Goal: Task Accomplishment & Management: Manage account settings

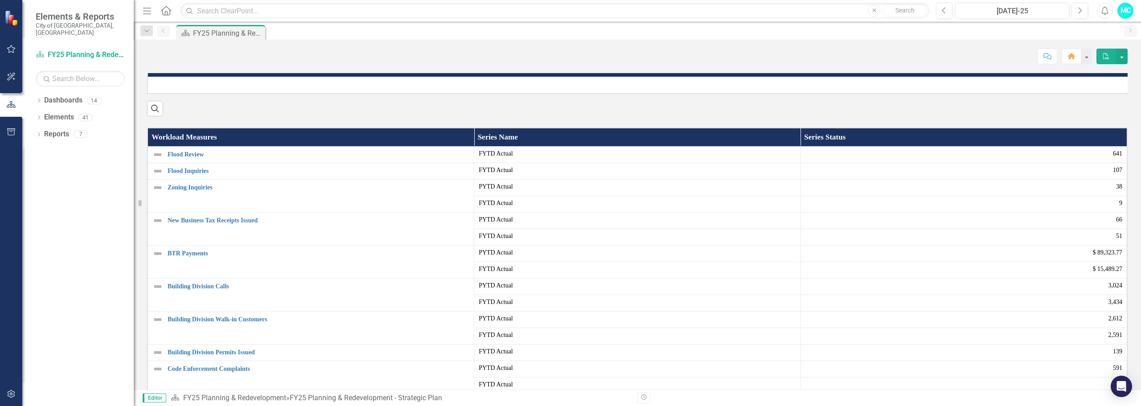
scroll to position [134, 0]
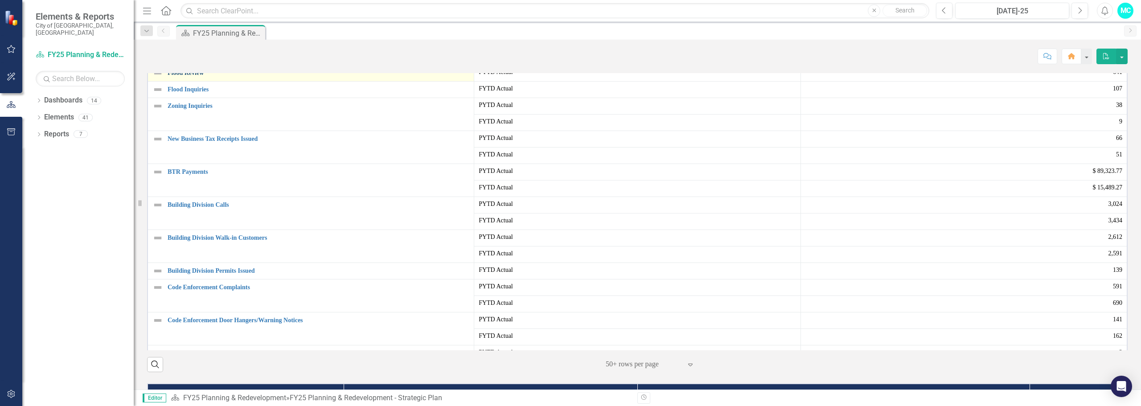
click at [197, 76] on link "Flood Review" at bounding box center [319, 73] width 302 height 7
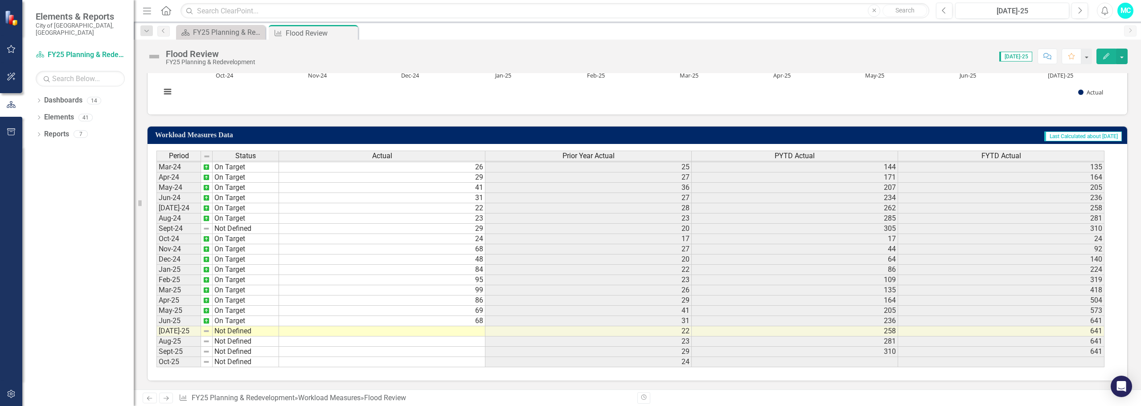
scroll to position [259, 0]
click at [238, 335] on tbody "Dec-22 On Target Jan-23 On Target Feb-23 No Target Set Mar-23 No Target Set Apr…" at bounding box center [217, 187] width 123 height 359
click at [238, 316] on td "On Target" at bounding box center [246, 310] width 66 height 10
click at [235, 333] on td "Not Defined" at bounding box center [246, 331] width 66 height 10
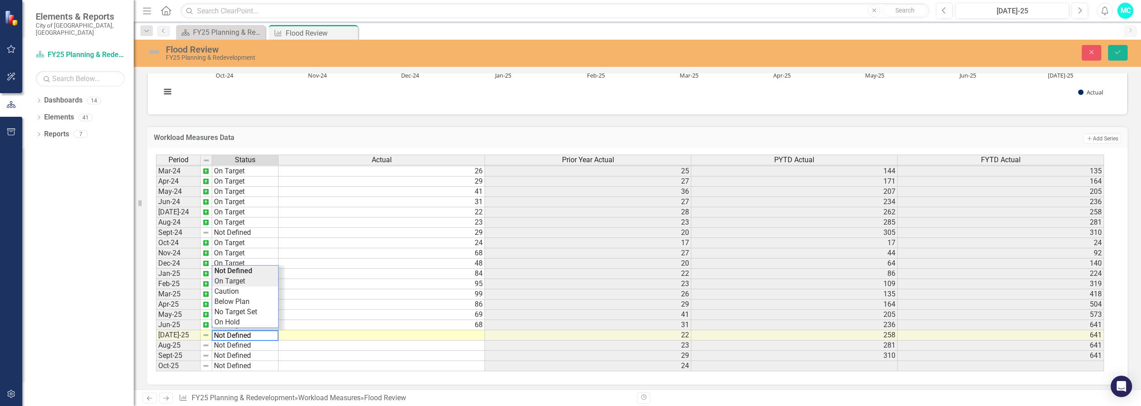
type textarea "On Target"
click at [234, 282] on div "Period Status Actual Prior Year Actual PYTD Actual FYTD Actual Feb-23 No Target…" at bounding box center [634, 263] width 956 height 217
click at [292, 333] on td at bounding box center [382, 335] width 206 height 10
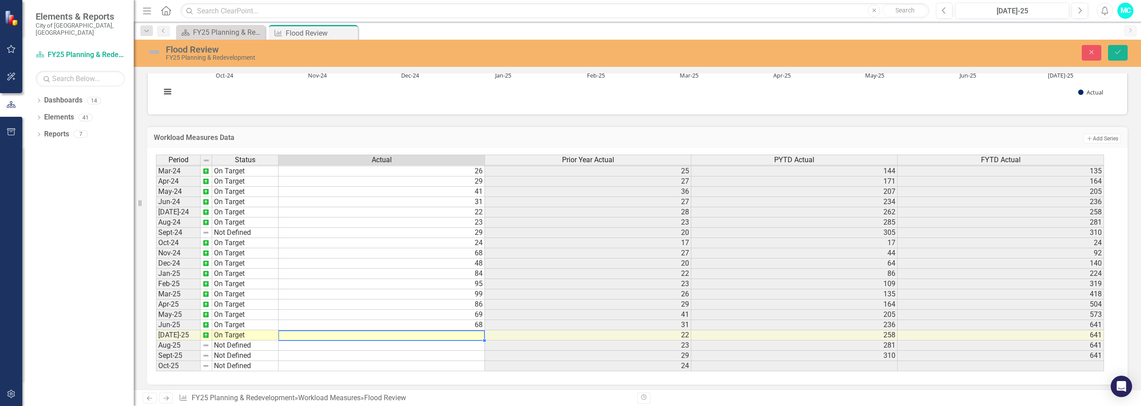
click at [320, 336] on td at bounding box center [382, 335] width 206 height 10
type textarea "70"
click at [538, 331] on td "22" at bounding box center [588, 335] width 206 height 10
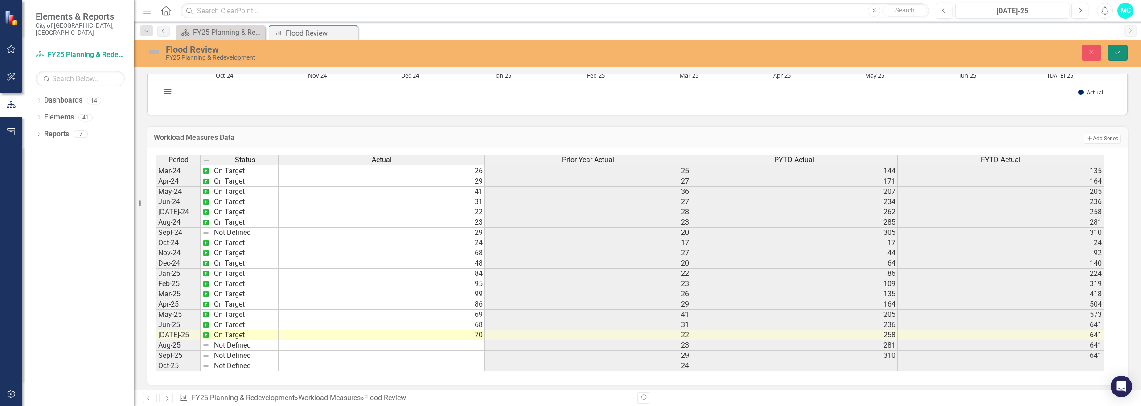
click at [1108, 47] on button "Save" at bounding box center [1118, 53] width 20 height 16
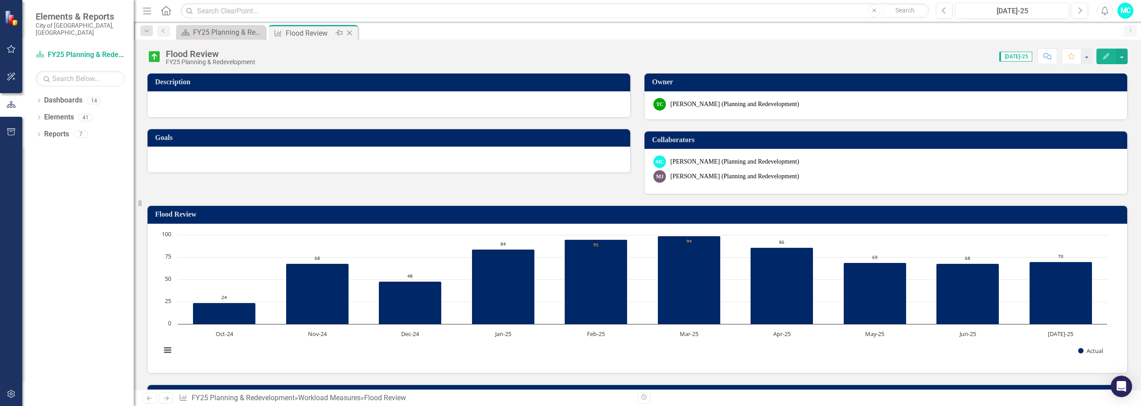
click at [351, 33] on icon "Close" at bounding box center [349, 32] width 9 height 7
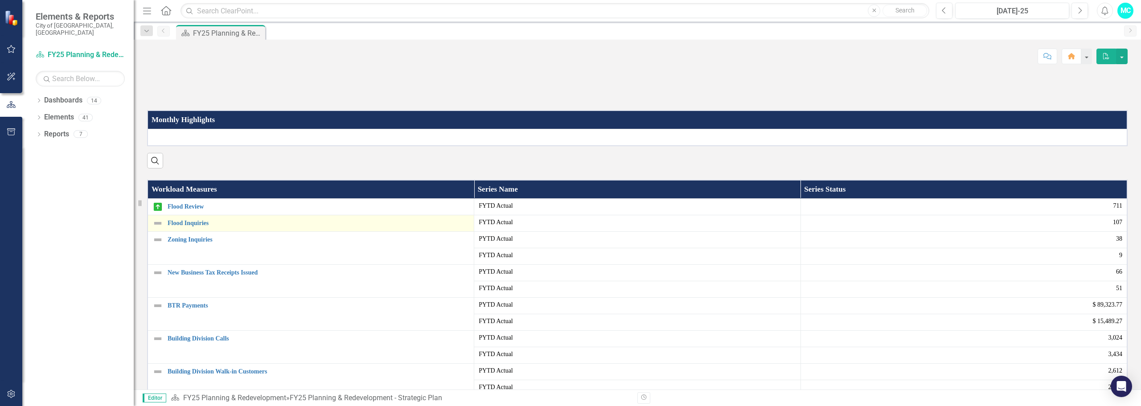
scroll to position [134, 0]
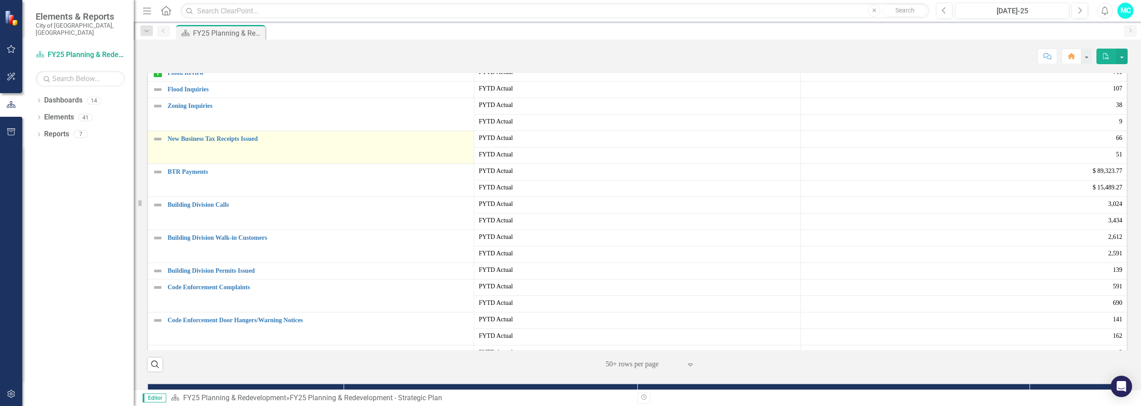
click at [221, 164] on td "New Business Tax Receipts Issued Edit Edit Workload Measures Link Open Element" at bounding box center [311, 147] width 327 height 33
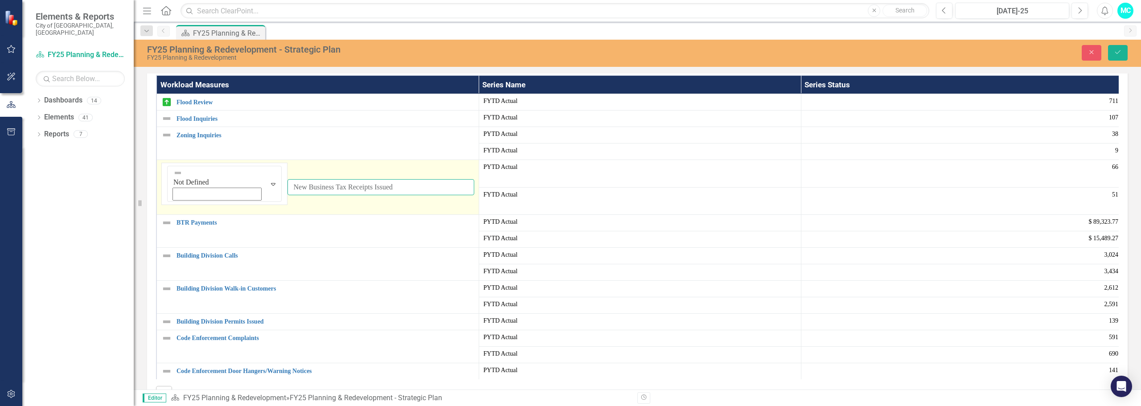
click at [320, 196] on input "New Business Tax Receipts Issued" at bounding box center [380, 187] width 186 height 16
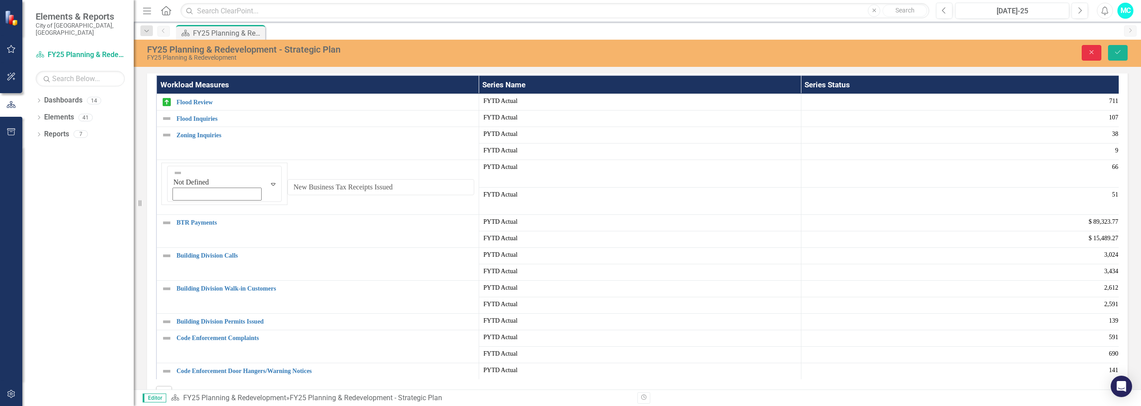
click at [1096, 54] on button "Close" at bounding box center [1092, 53] width 20 height 16
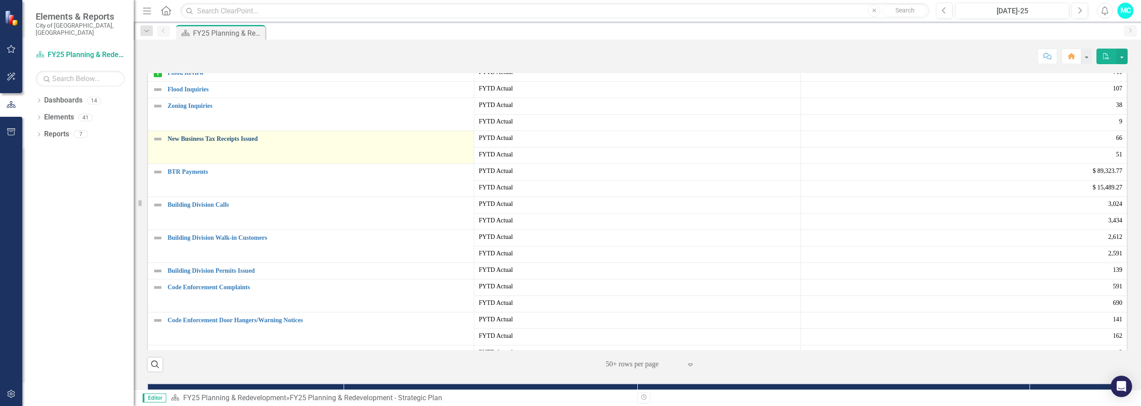
click at [234, 142] on link "New Business Tax Receipts Issued" at bounding box center [319, 138] width 302 height 7
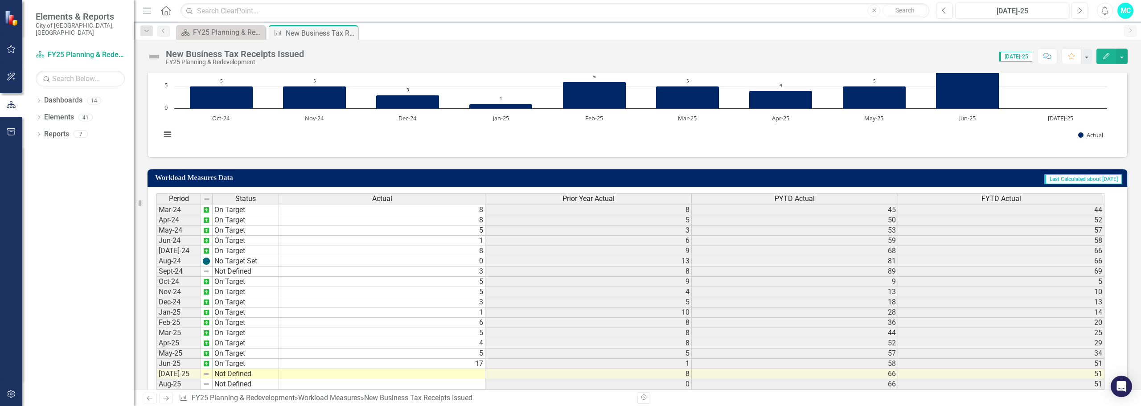
scroll to position [259, 0]
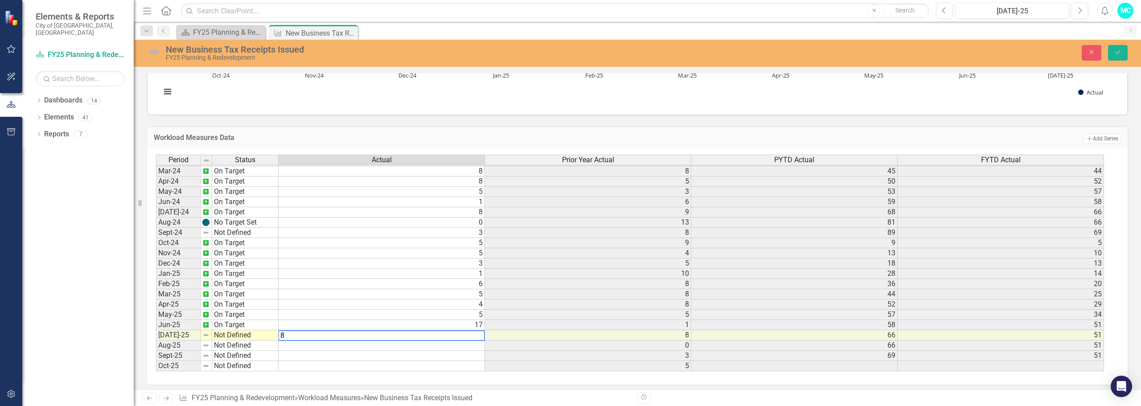
type textarea "8"
click at [236, 332] on td "Not Defined" at bounding box center [245, 335] width 66 height 10
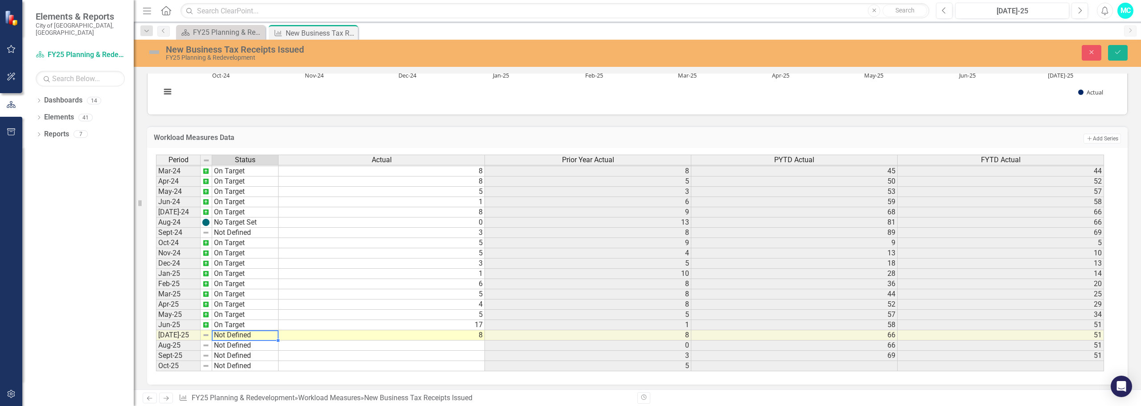
click at [236, 332] on td "Not Defined" at bounding box center [245, 335] width 66 height 10
click at [224, 281] on div "Period Status Actual Prior Year Actual PYTD Actual FYTD Actual Feb-23 No Target…" at bounding box center [634, 263] width 956 height 217
click at [1126, 51] on button "Save" at bounding box center [1118, 53] width 20 height 16
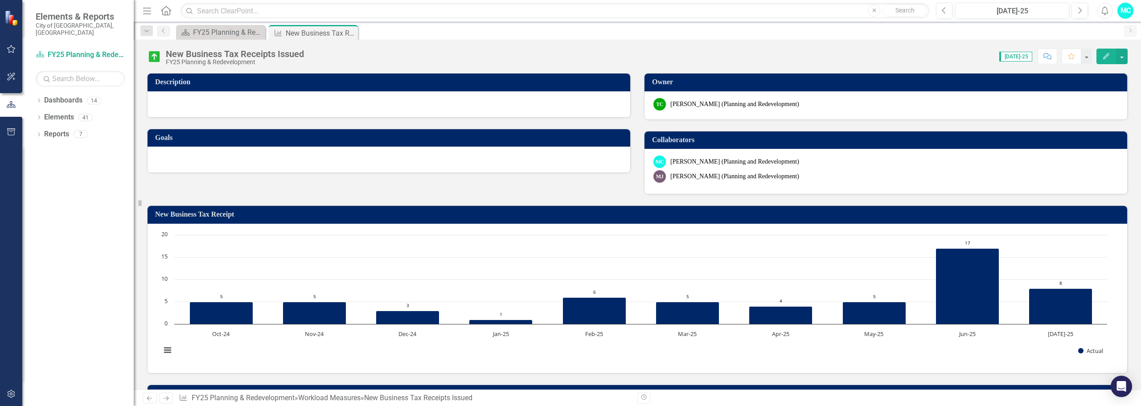
drag, startPoint x: 350, startPoint y: 32, endPoint x: 359, endPoint y: 39, distance: 11.4
click at [0, 0] on icon "Close" at bounding box center [0, 0] width 0 height 0
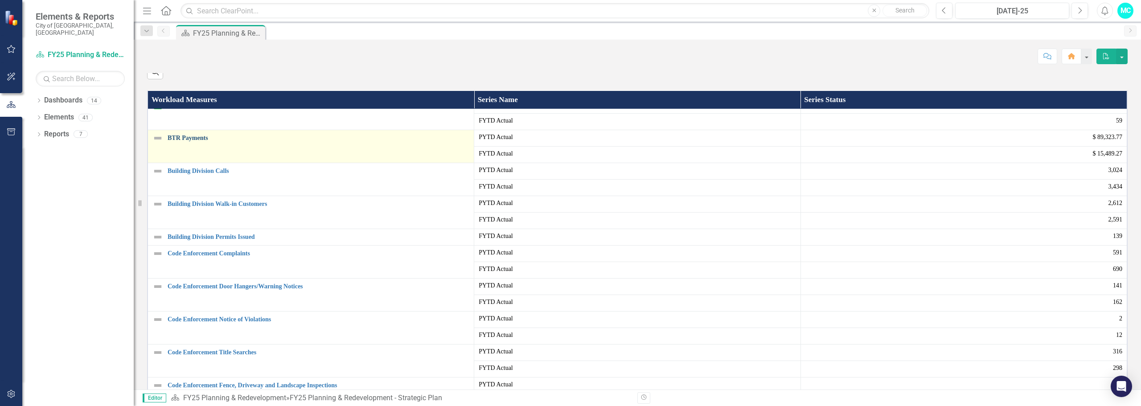
scroll to position [89, 0]
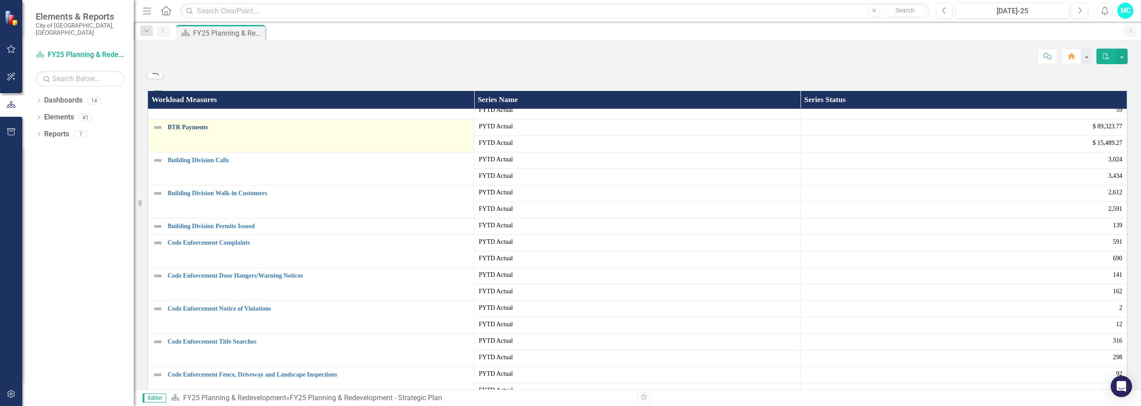
click at [194, 131] on link "BTR Payments" at bounding box center [319, 127] width 302 height 7
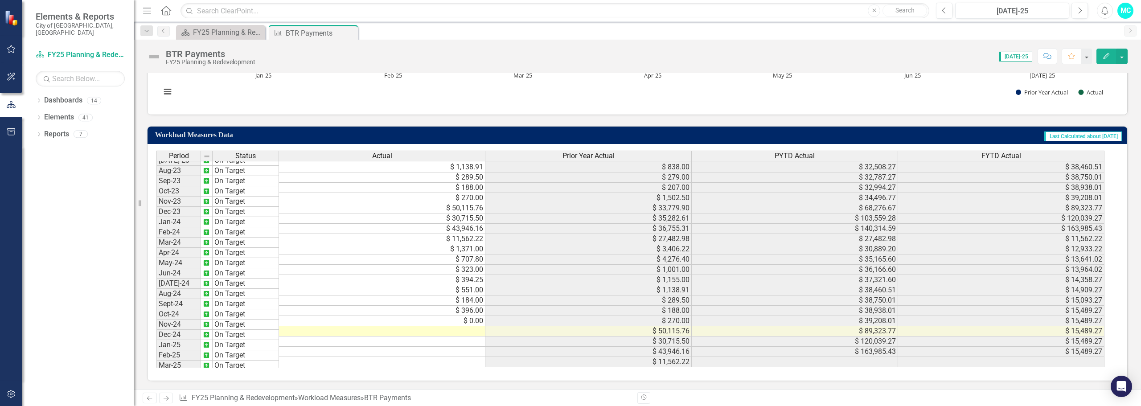
scroll to position [297, 0]
click at [233, 331] on tbody "Jan-23 On Target Feb-23 No Target Set Mar-23 No Target Set Apr-23 No Target Set…" at bounding box center [217, 192] width 123 height 349
click at [233, 331] on td "Not Defined" at bounding box center [246, 331] width 66 height 10
click at [255, 330] on td "Not Defined" at bounding box center [246, 331] width 66 height 10
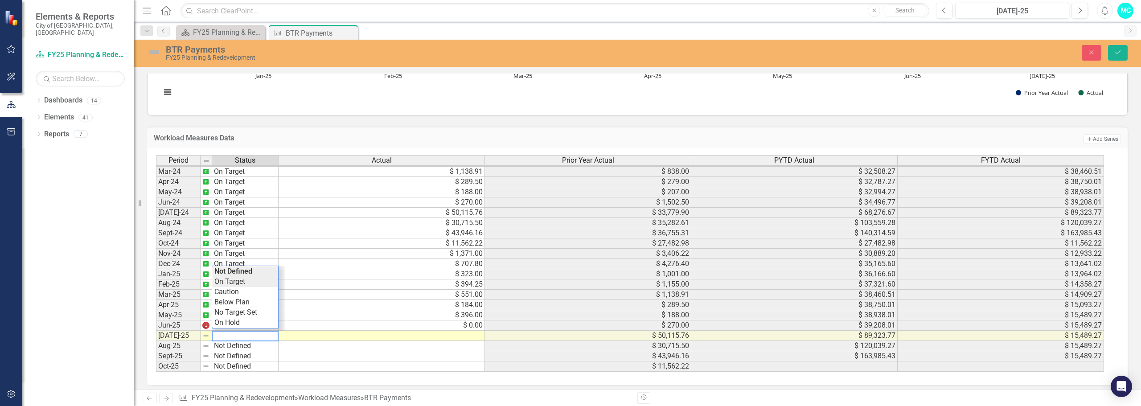
click at [239, 283] on div "Period Status Actual Prior Year Actual PYTD Actual FYTD Actual Feb-23 No Target…" at bounding box center [634, 263] width 956 height 217
click at [310, 338] on td at bounding box center [382, 336] width 206 height 10
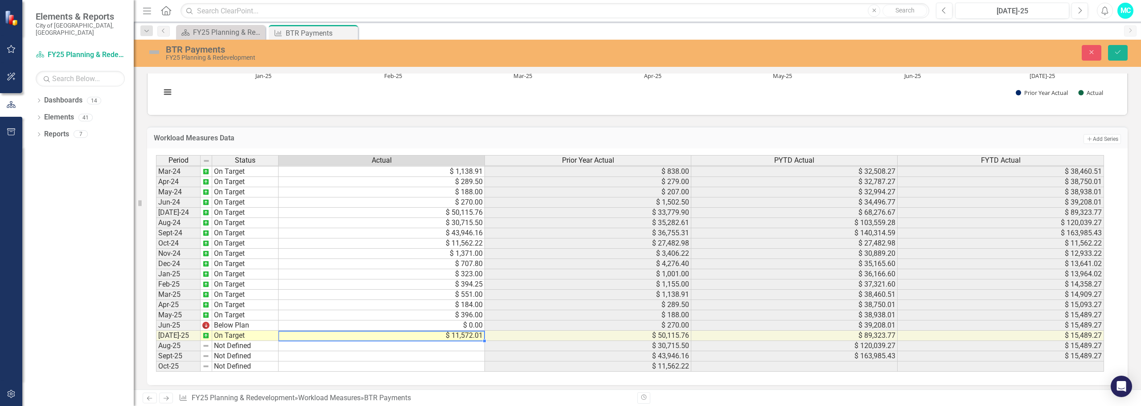
click at [308, 324] on td "$ 0.00" at bounding box center [382, 325] width 206 height 10
click at [297, 324] on td "$ 0.00" at bounding box center [382, 325] width 206 height 10
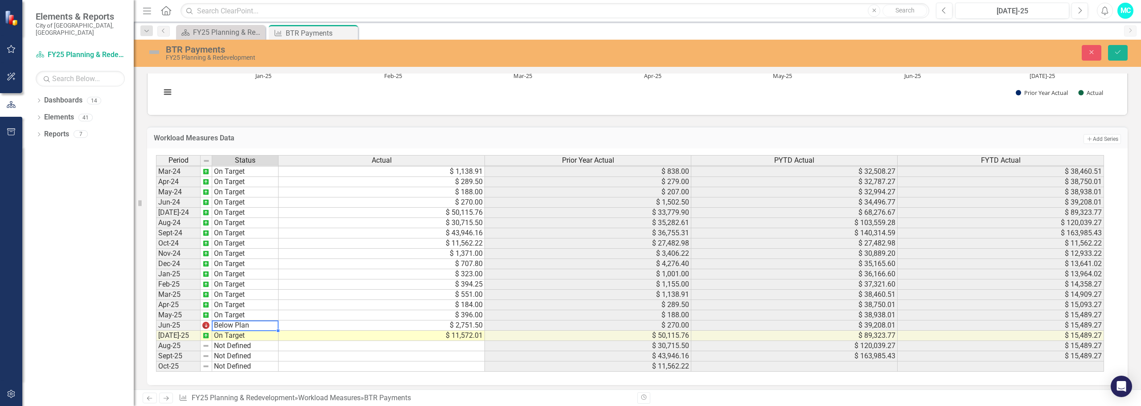
click at [233, 325] on td "Below Plan" at bounding box center [245, 325] width 66 height 10
click at [237, 266] on div "Period Status Actual Prior Year Actual PYTD Actual FYTD Actual Feb-23 No Target…" at bounding box center [634, 263] width 956 height 217
click at [229, 326] on td "Not Defined" at bounding box center [245, 325] width 66 height 10
click at [230, 326] on td "Not Defined" at bounding box center [245, 325] width 66 height 10
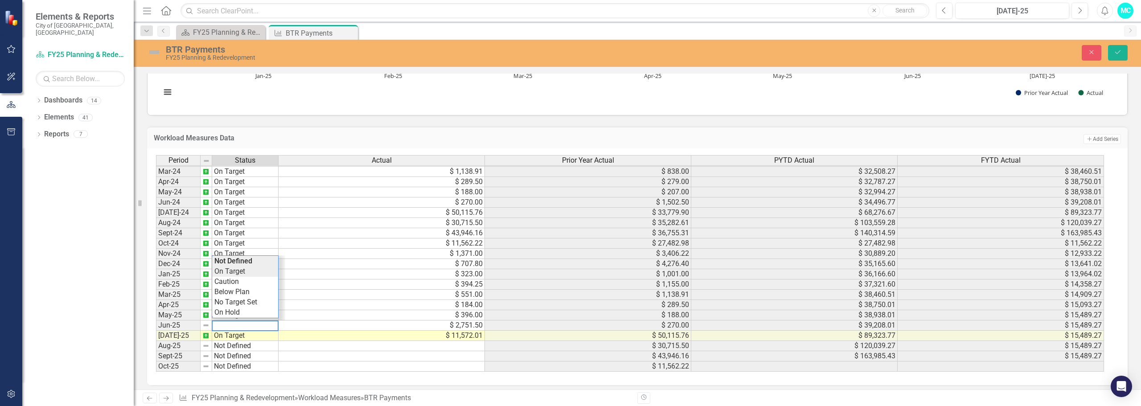
click at [235, 271] on div "Period Status Actual Prior Year Actual PYTD Actual FYTD Actual Feb-23 No Target…" at bounding box center [634, 263] width 956 height 217
click at [1113, 49] on button "Save" at bounding box center [1118, 53] width 20 height 16
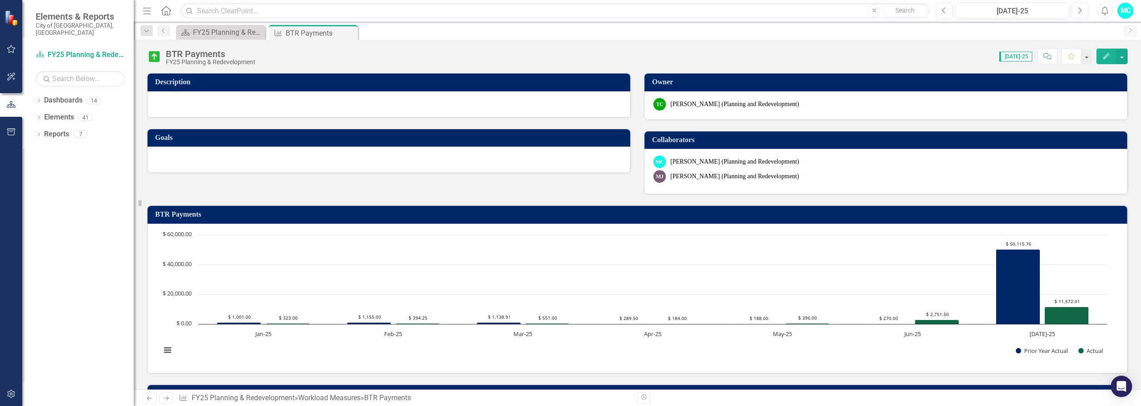
click at [0, 0] on icon "Close" at bounding box center [0, 0] width 0 height 0
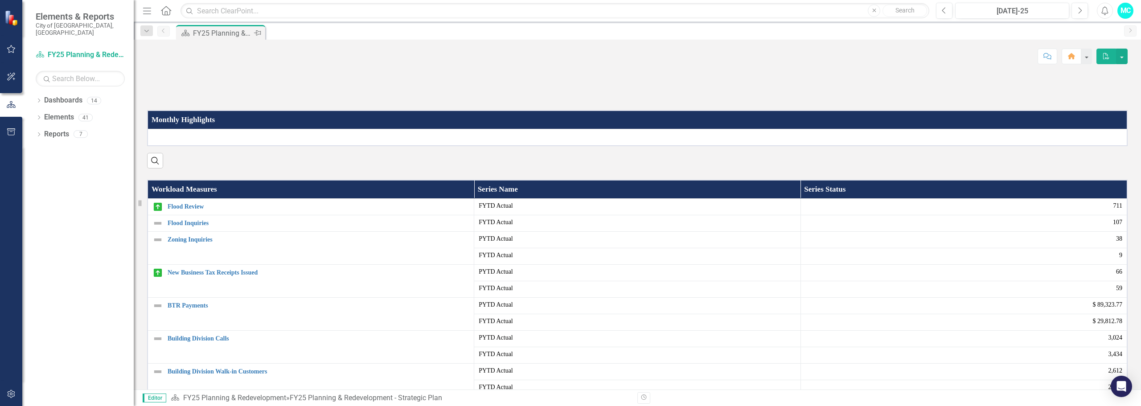
click at [212, 34] on div "FY25 Planning & Redevelopment - Strategic Plan" at bounding box center [222, 33] width 59 height 11
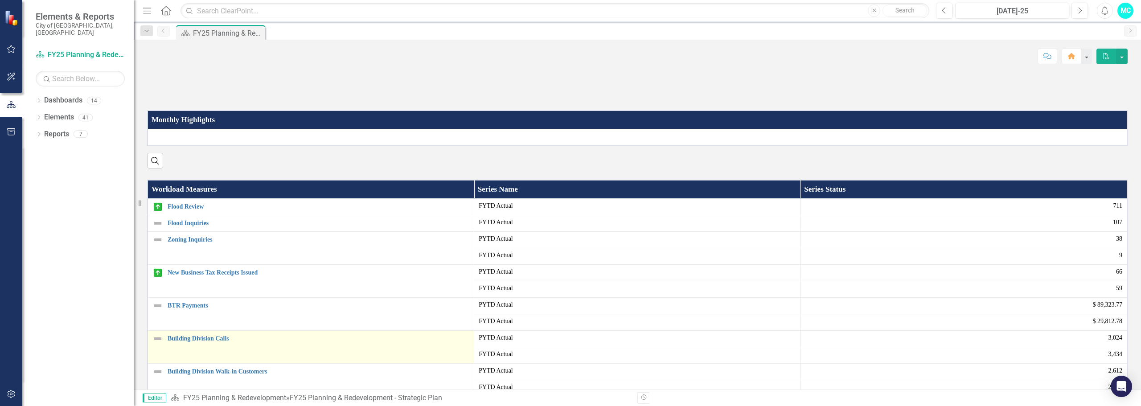
scroll to position [134, 0]
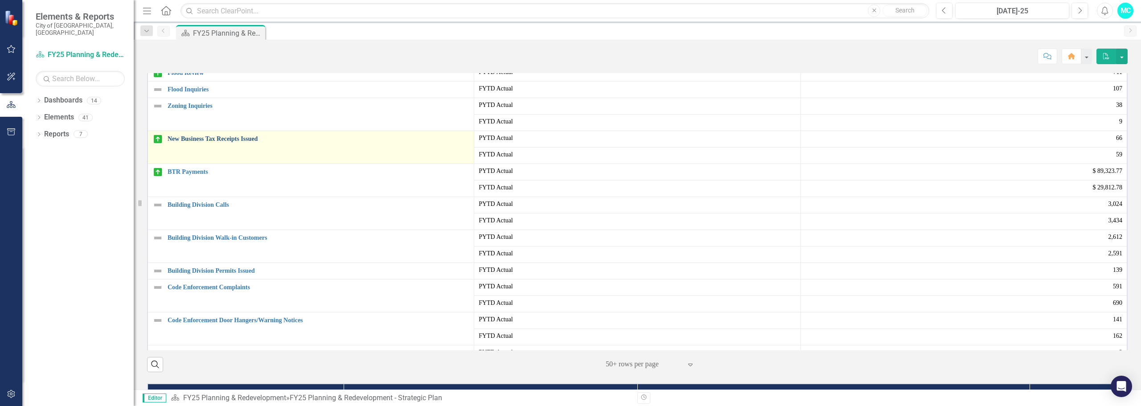
click at [203, 142] on link "New Business Tax Receipts Issued" at bounding box center [319, 138] width 302 height 7
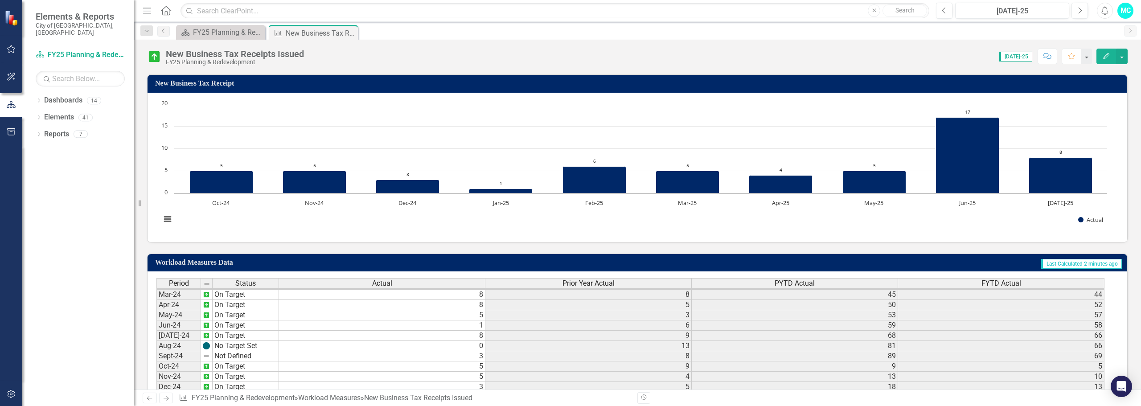
scroll to position [259, 0]
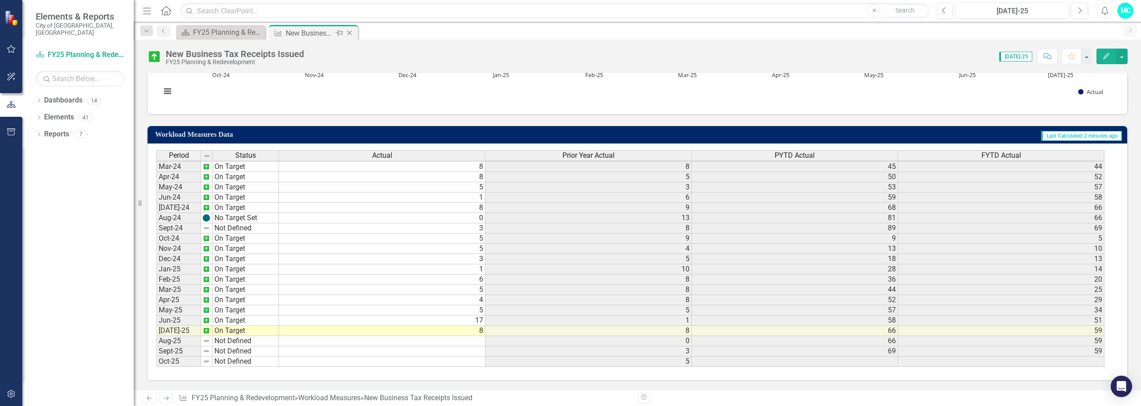
click at [352, 34] on icon "Close" at bounding box center [349, 32] width 9 height 7
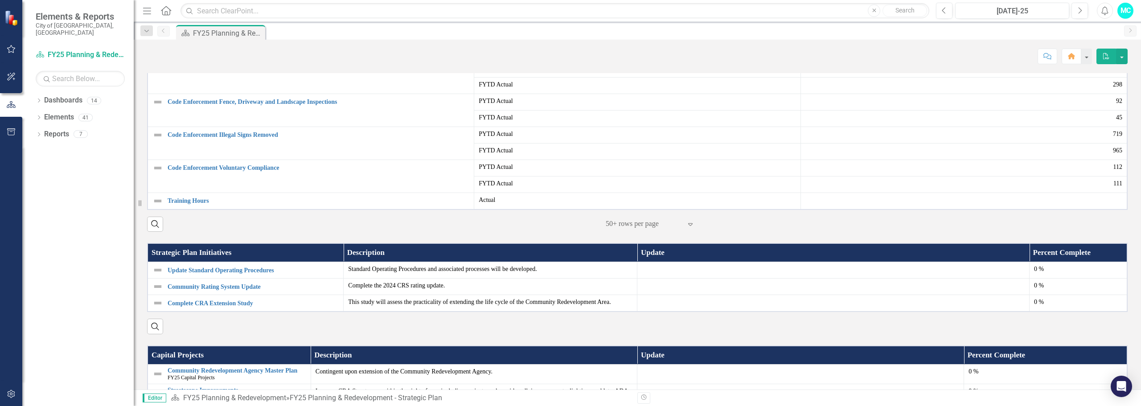
scroll to position [357, 0]
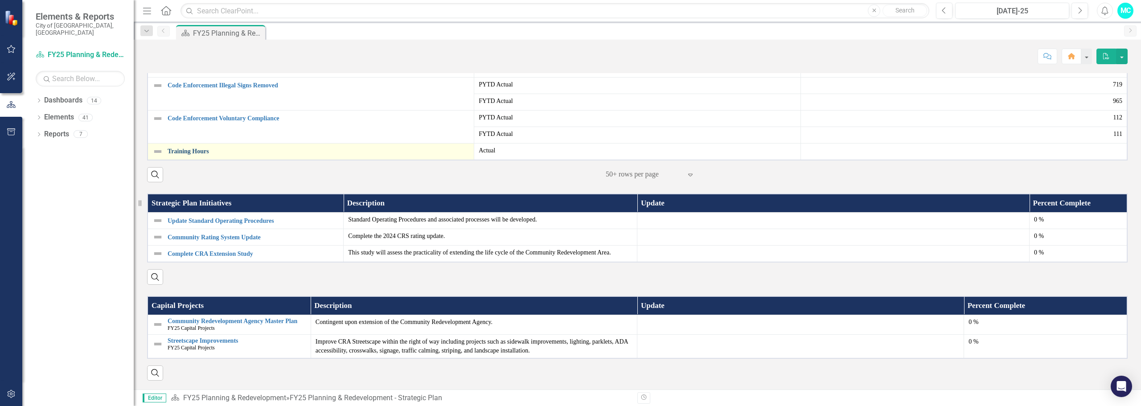
click at [187, 155] on link "Training Hours" at bounding box center [319, 151] width 302 height 7
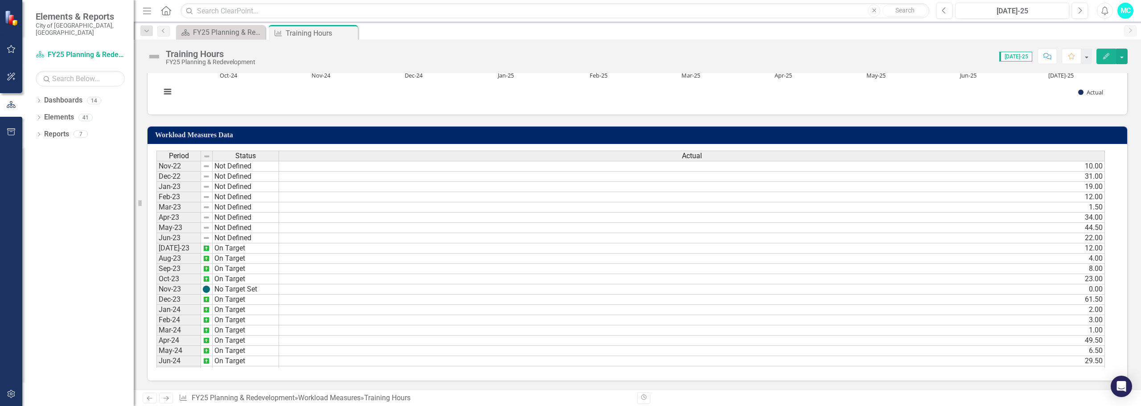
scroll to position [297, 0]
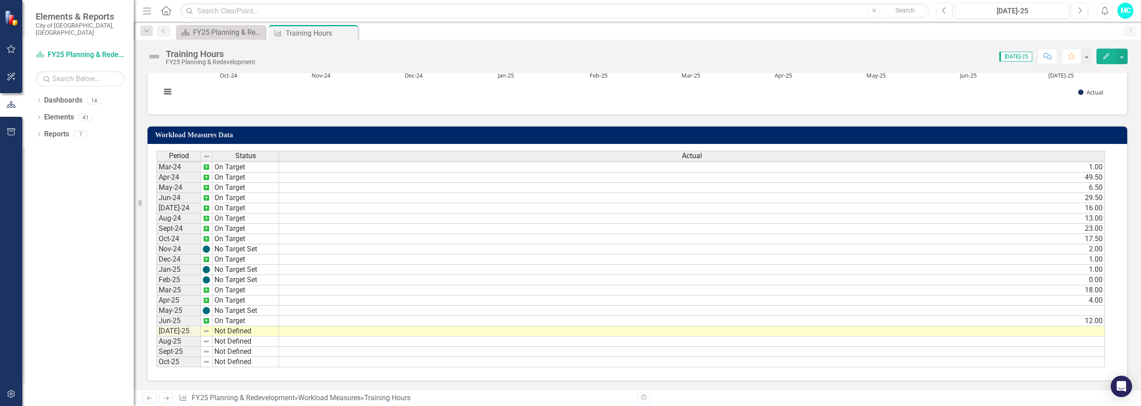
click at [260, 333] on tbody "Nov-22 Not Defined Dec-22 Not Defined Jan-23 Not Defined Feb-23 Not Defined Mar…" at bounding box center [217, 182] width 123 height 369
click at [312, 332] on td at bounding box center [692, 331] width 826 height 10
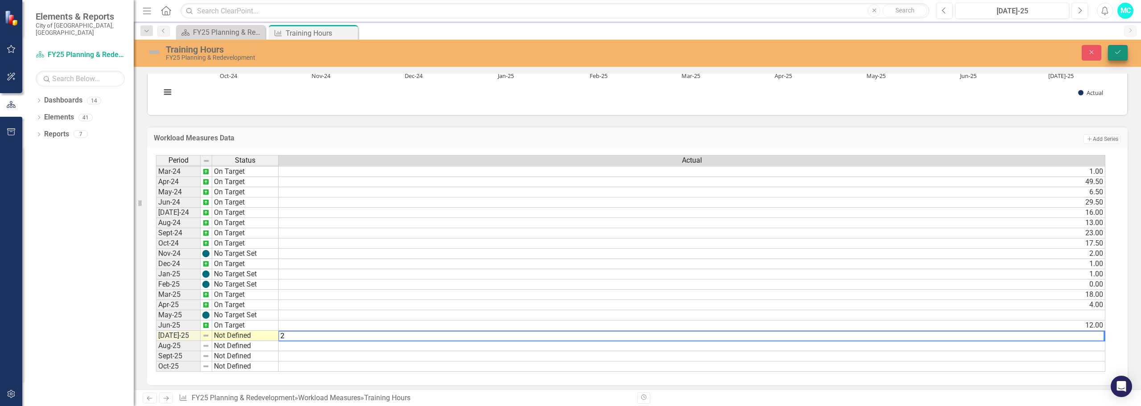
type textarea "2"
click at [1119, 53] on icon "Save" at bounding box center [1118, 52] width 8 height 6
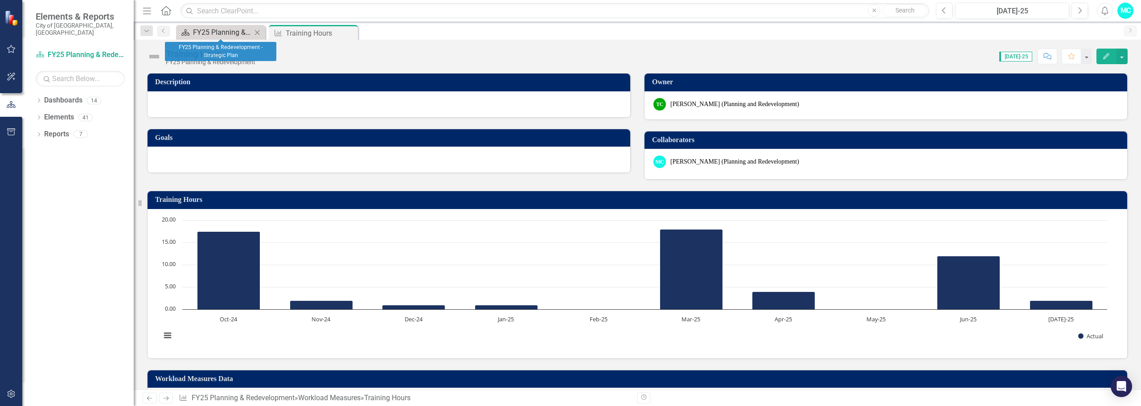
click at [212, 34] on div "FY25 Planning & Redevelopment - Strategic Plan" at bounding box center [222, 32] width 59 height 11
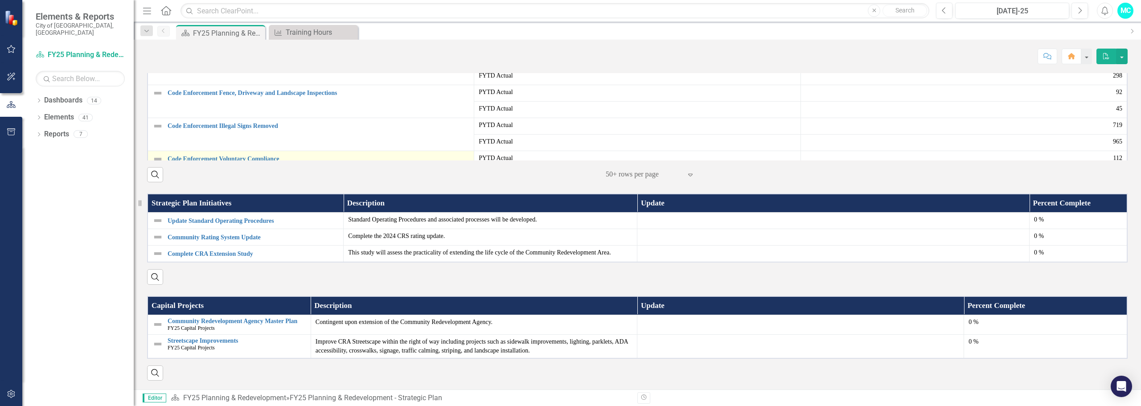
scroll to position [50, 0]
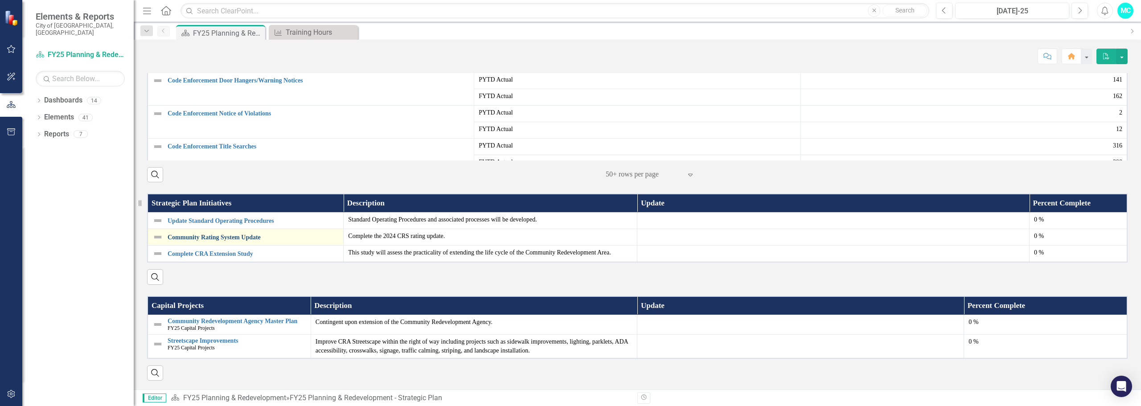
click at [312, 241] on link "Community Rating System Update" at bounding box center [253, 237] width 171 height 7
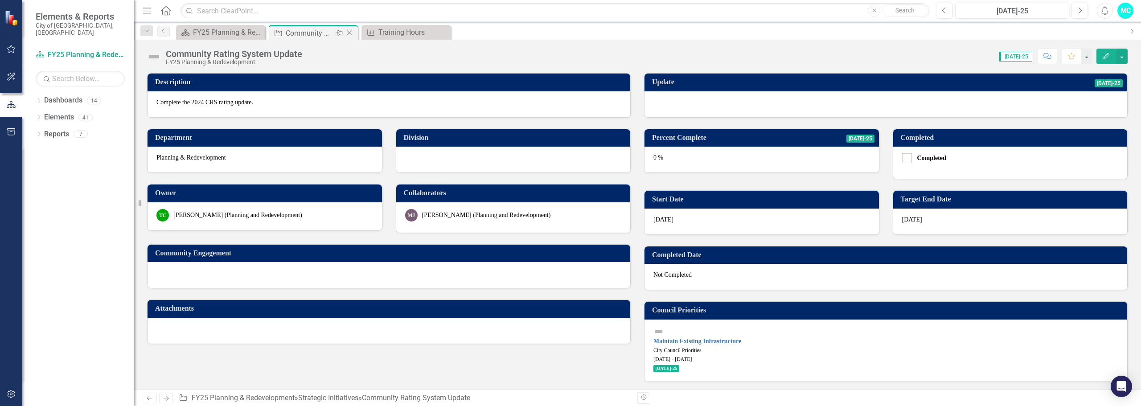
click at [350, 30] on icon "Close" at bounding box center [349, 32] width 9 height 7
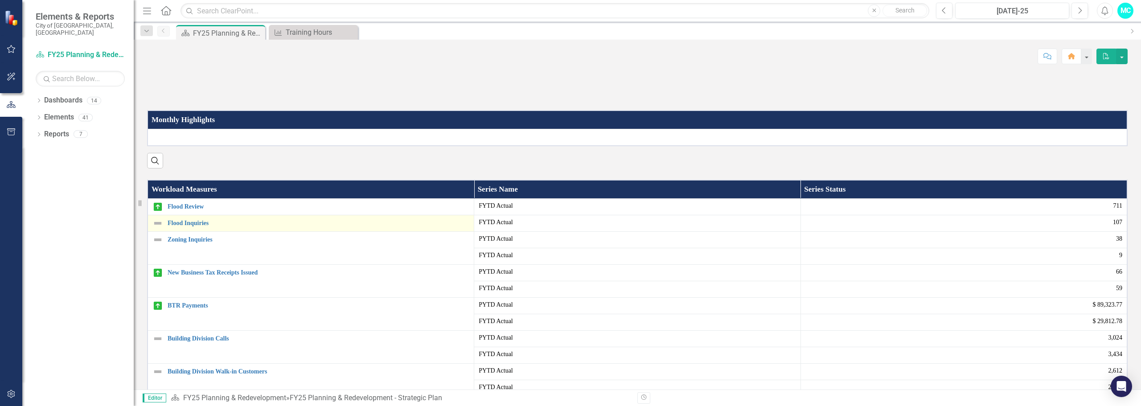
click at [297, 231] on td "Flood Inquiries Edit Edit Workload Measures Link Open Element" at bounding box center [311, 223] width 327 height 16
click at [176, 226] on link "Flood Inquiries" at bounding box center [319, 223] width 302 height 7
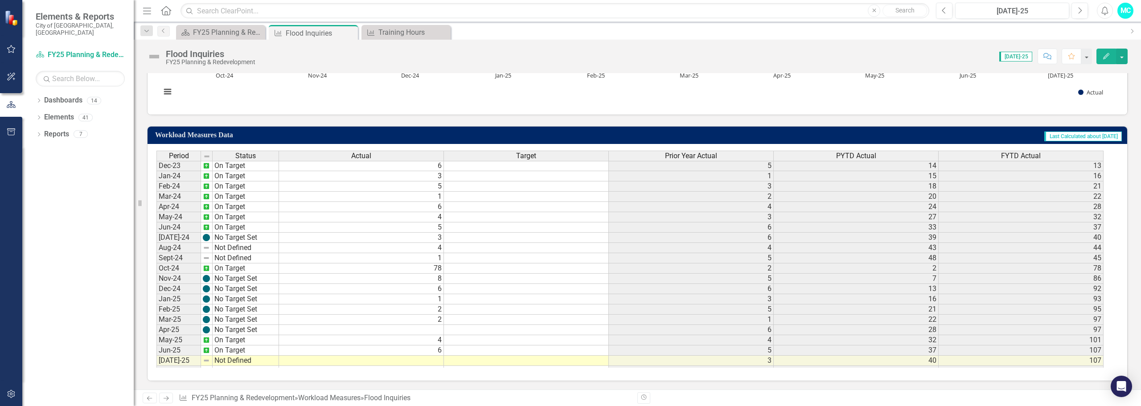
scroll to position [297, 0]
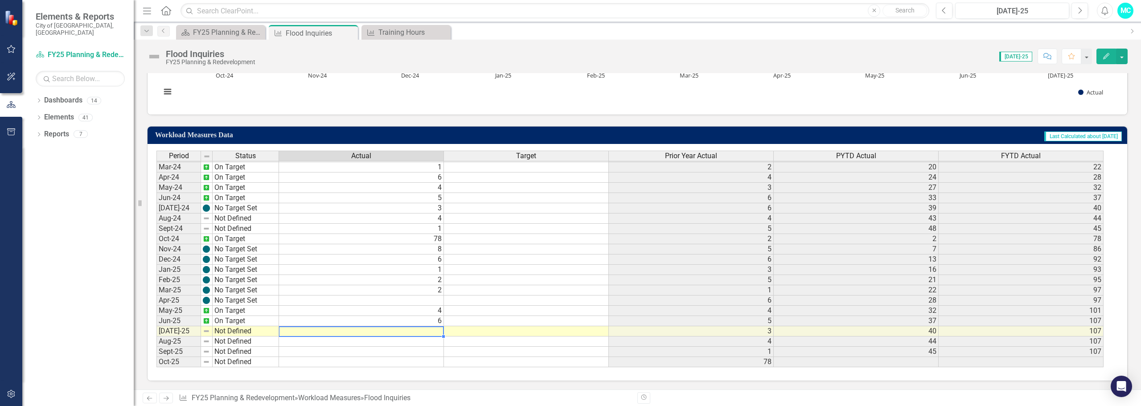
click at [250, 332] on td "Not Defined" at bounding box center [246, 331] width 66 height 10
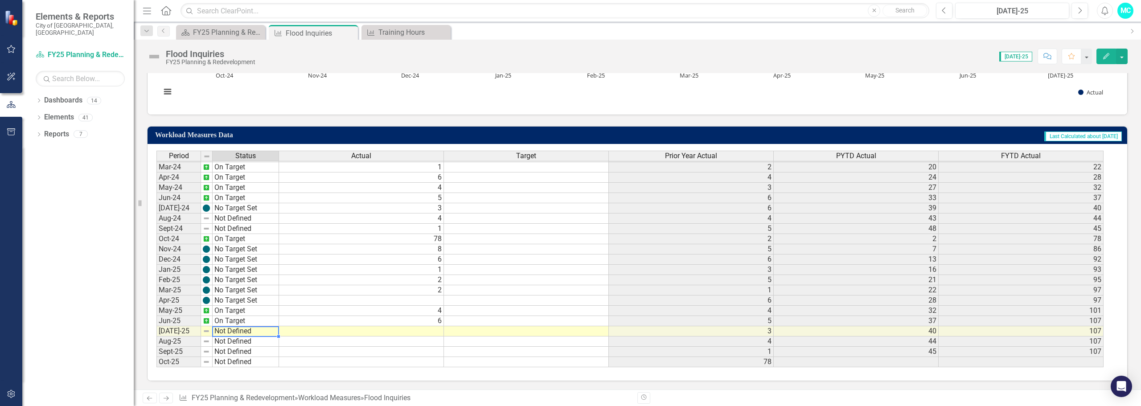
click at [250, 332] on td "Not Defined" at bounding box center [246, 331] width 66 height 10
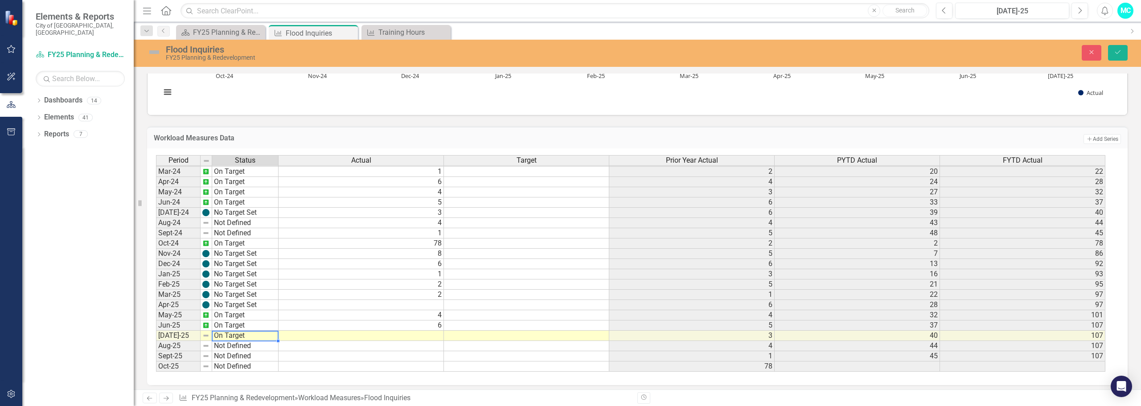
click at [238, 284] on div "Period Status Actual Target Prior Year Actual PYTD Actual FYTD Actual Feb-23 No…" at bounding box center [634, 263] width 956 height 217
click at [336, 337] on td at bounding box center [361, 336] width 165 height 10
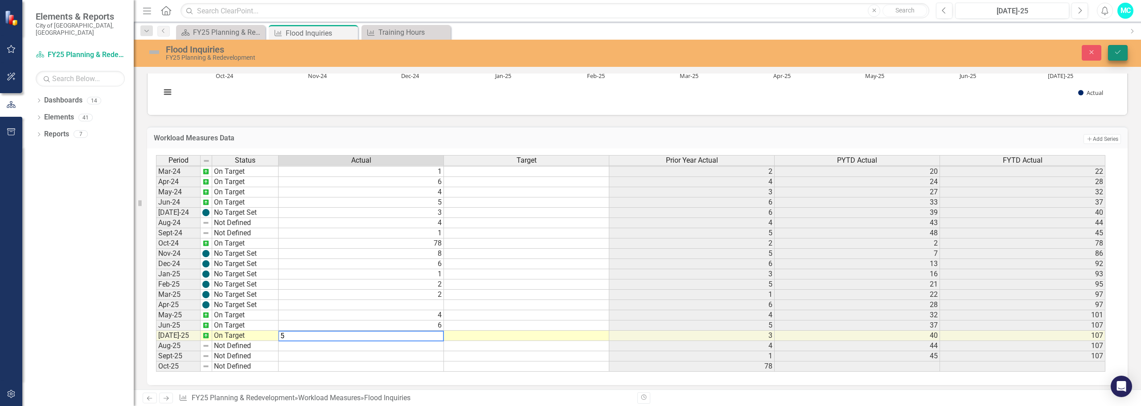
type textarea "5"
click at [1119, 51] on icon "submit" at bounding box center [1117, 52] width 5 height 4
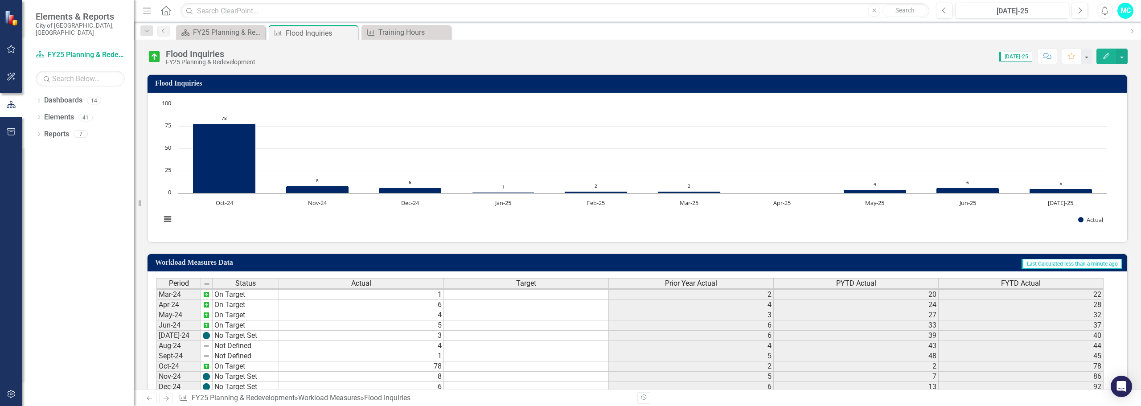
scroll to position [259, 0]
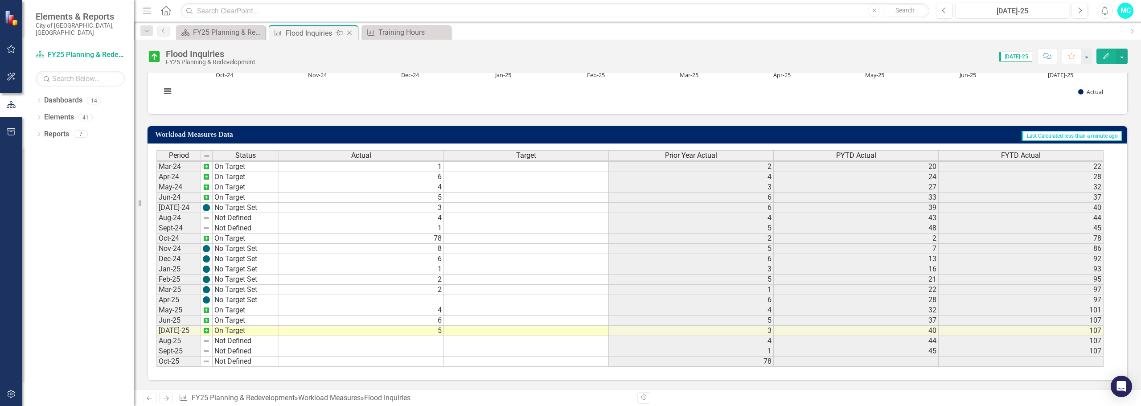
click at [349, 33] on icon "Close" at bounding box center [349, 32] width 9 height 7
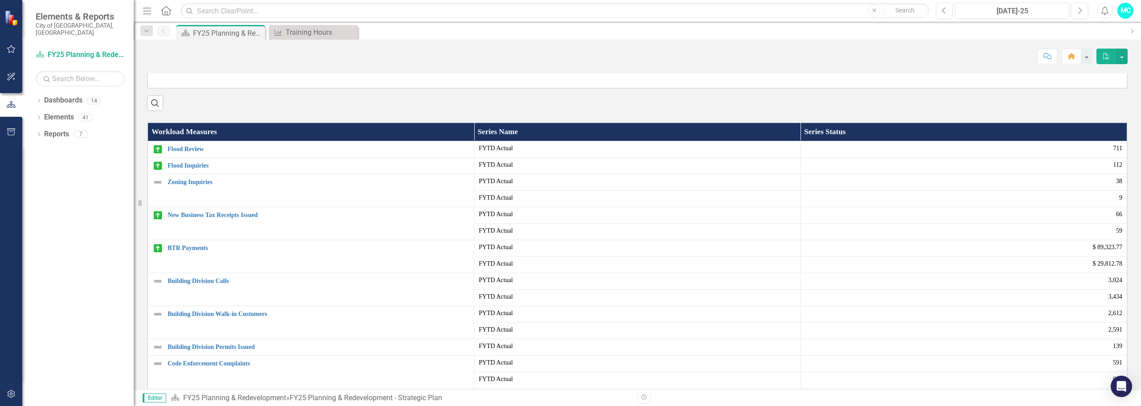
scroll to position [134, 0]
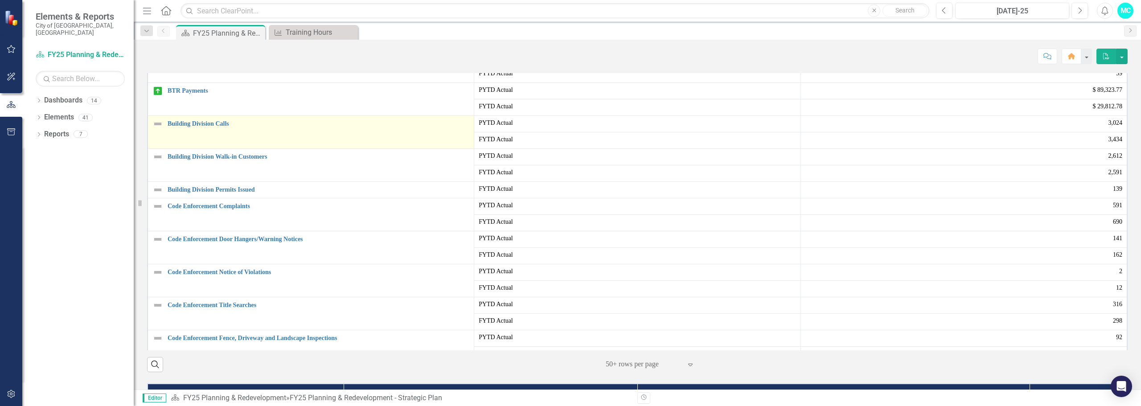
scroll to position [134, 0]
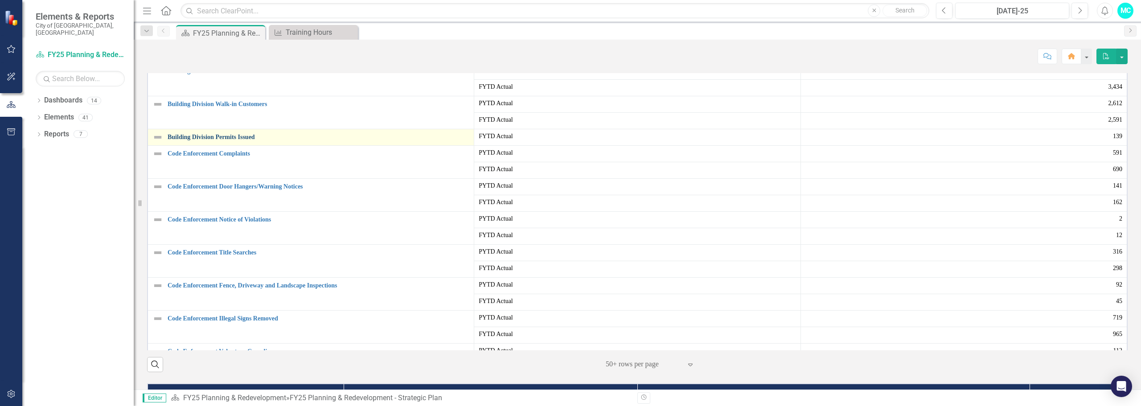
click at [201, 140] on link "Building Division Permits Issued" at bounding box center [319, 137] width 302 height 7
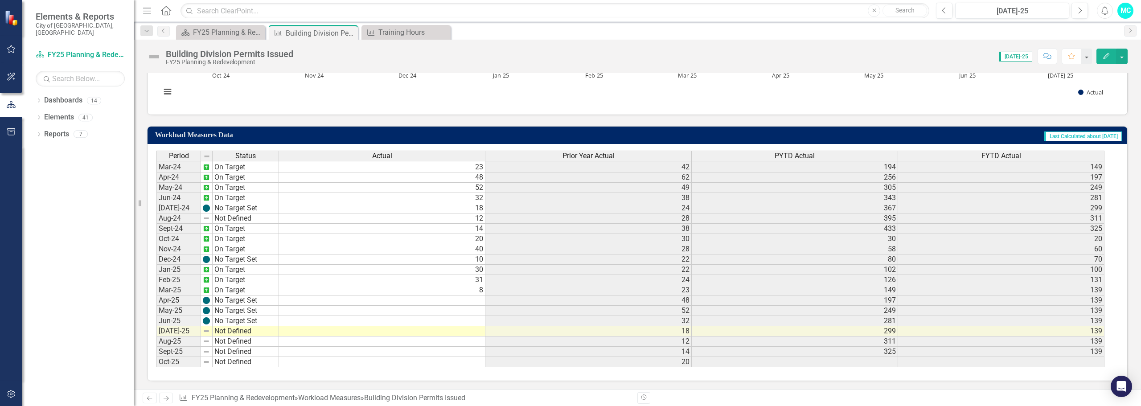
scroll to position [259, 0]
click at [234, 332] on tbody "Dec-22 On Target Jan-23 On Target Feb-23 No Target Set Mar-23 No Target Set Apr…" at bounding box center [217, 187] width 123 height 359
click at [234, 332] on td "Not Defined" at bounding box center [246, 331] width 66 height 10
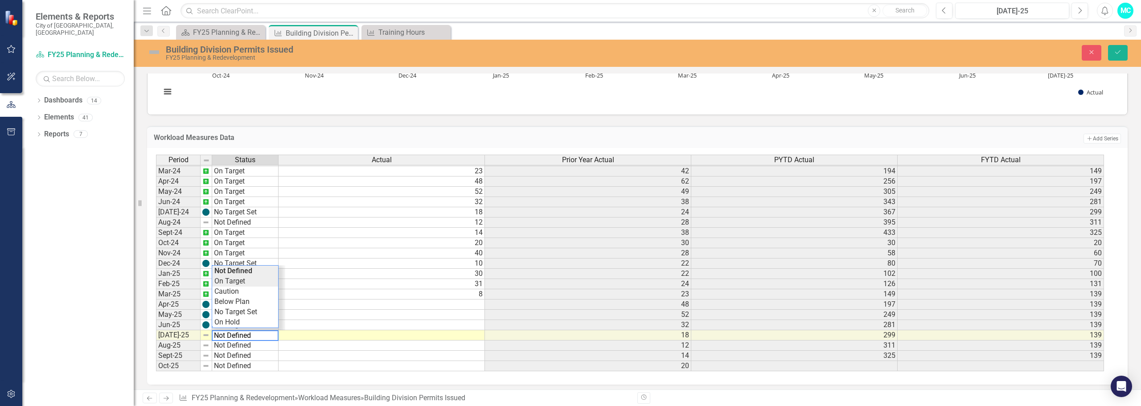
type textarea "On Target"
click at [241, 279] on div "Period Status Actual Prior Year Actual PYTD Actual FYTD Actual Feb-23 No Target…" at bounding box center [634, 263] width 956 height 217
click at [303, 335] on td at bounding box center [382, 335] width 206 height 10
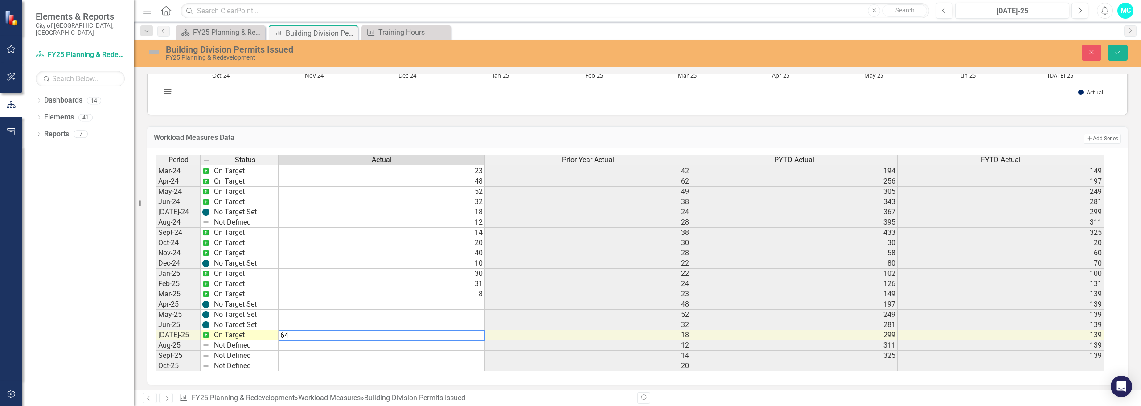
type textarea "64"
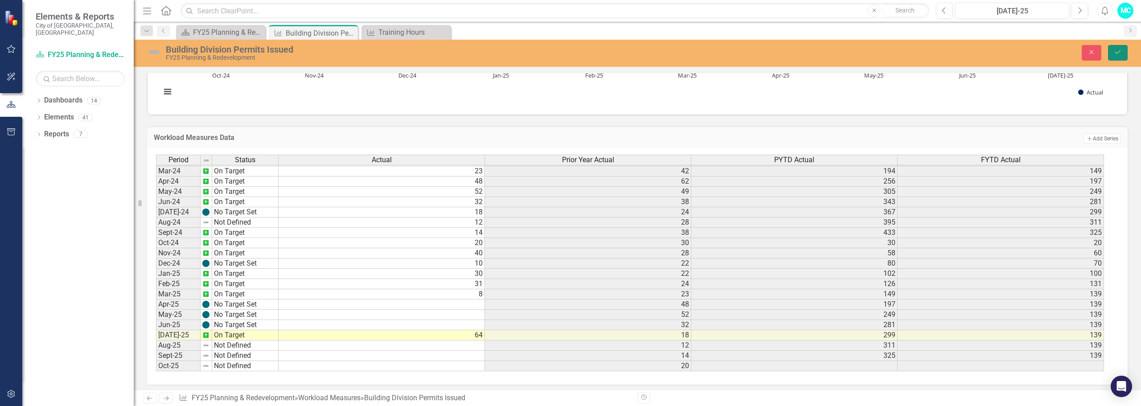
click at [1124, 47] on button "Save" at bounding box center [1118, 53] width 20 height 16
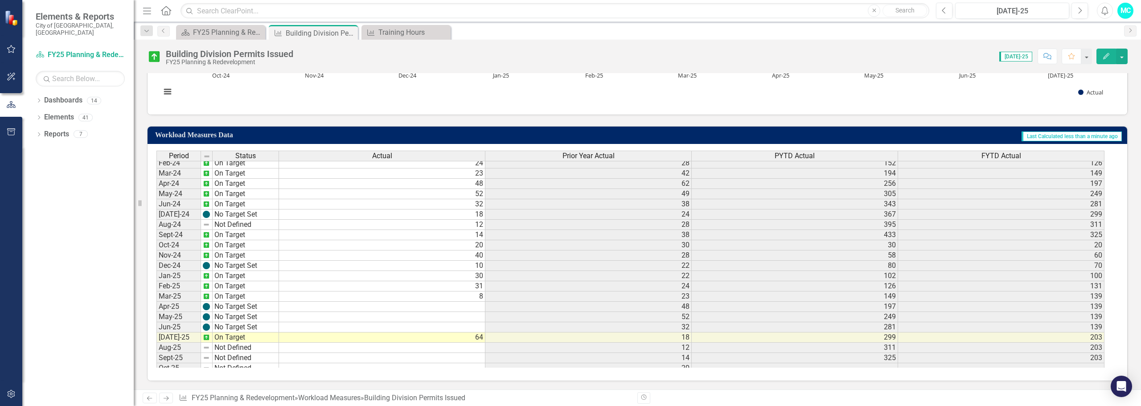
scroll to position [0, 0]
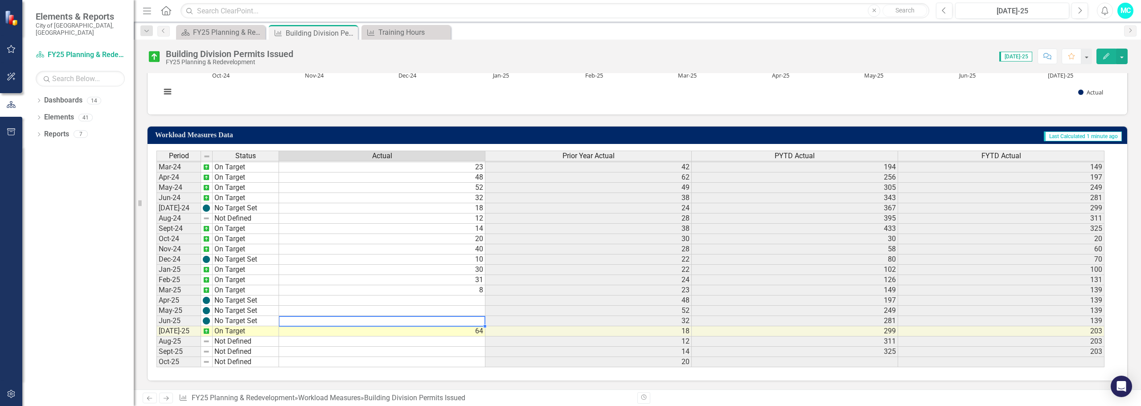
click at [295, 323] on td at bounding box center [382, 321] width 206 height 10
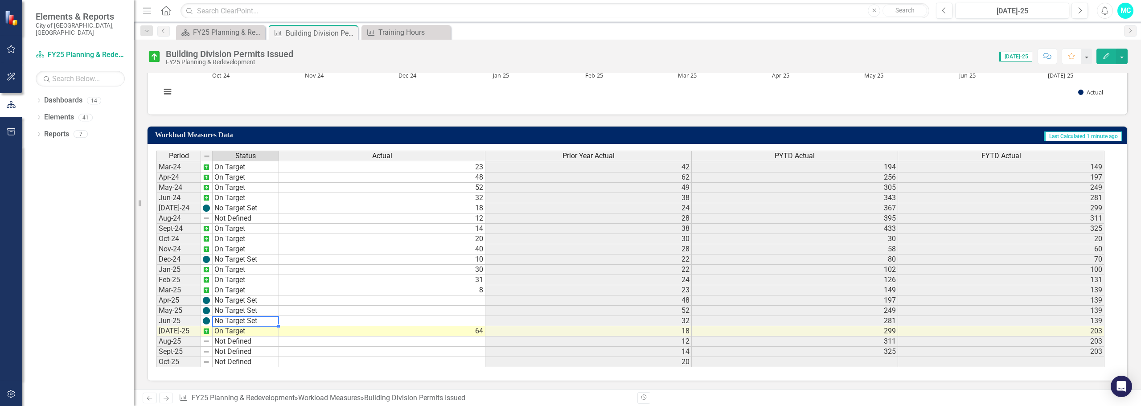
click at [253, 321] on td "No Target Set" at bounding box center [246, 321] width 66 height 10
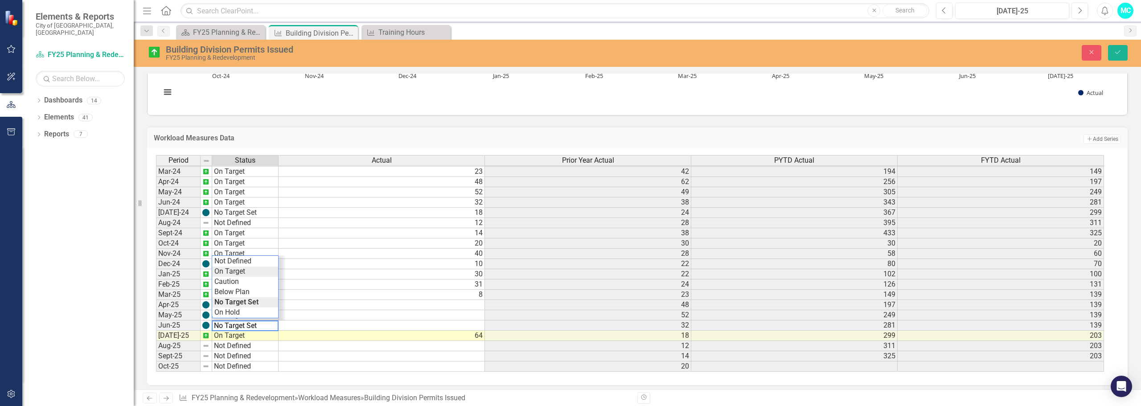
type textarea "On Target"
click at [230, 272] on div "Period Status Actual Prior Year Actual PYTD Actual FYTD Actual Feb-23 No Target…" at bounding box center [634, 263] width 956 height 217
click at [304, 327] on td at bounding box center [382, 325] width 206 height 10
